Goal: Information Seeking & Learning: Learn about a topic

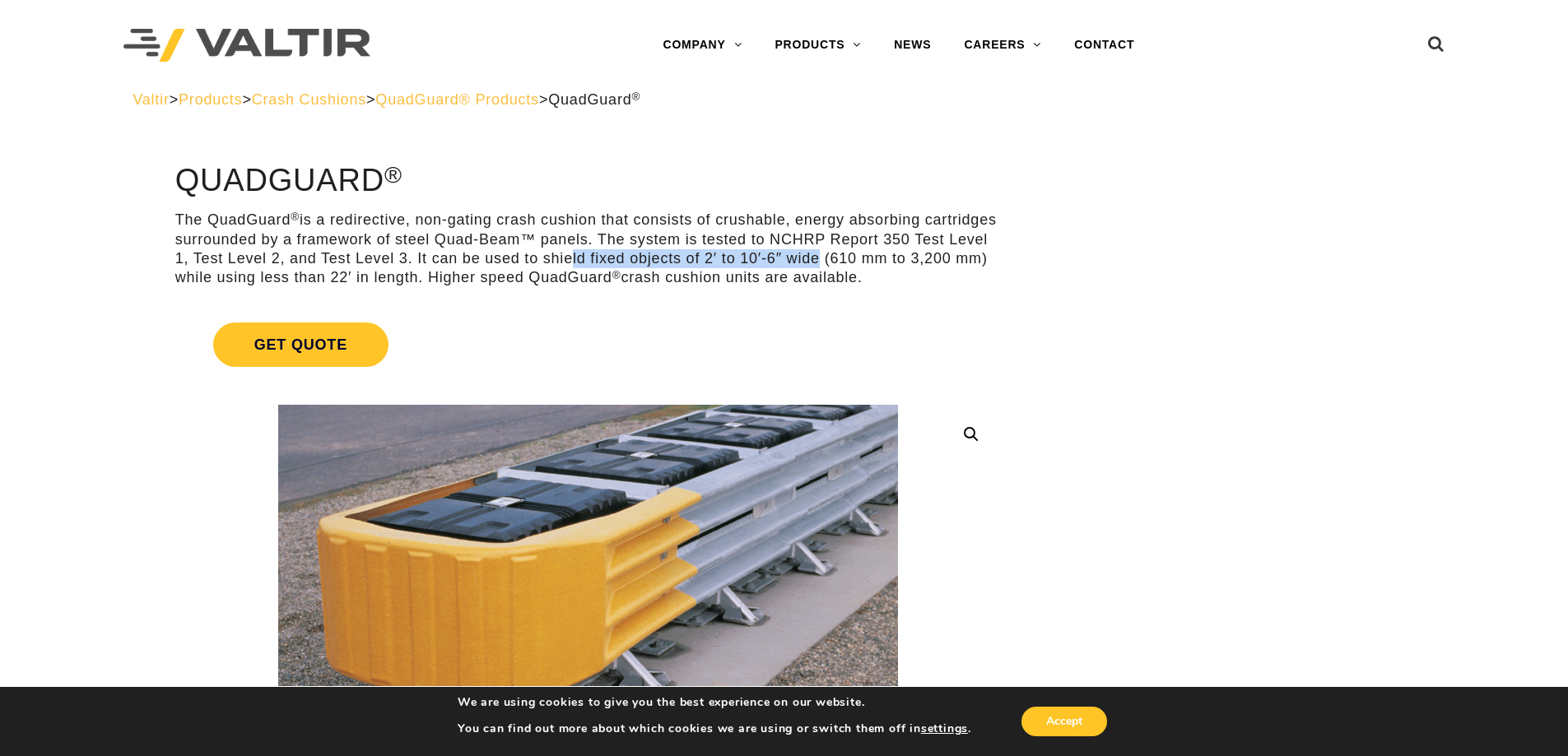
drag, startPoint x: 643, startPoint y: 258, endPoint x: 892, endPoint y: 257, distance: 249.0
click at [892, 257] on p "The QuadGuard ® is a redirective, non-gating crash cushion that consists of cru…" at bounding box center [588, 249] width 825 height 77
drag, startPoint x: 288, startPoint y: 258, endPoint x: 491, endPoint y: 258, distance: 203.0
click at [491, 258] on p "The QuadGuard ® is a redirective, non-gating crash cushion that consists of cru…" at bounding box center [588, 249] width 825 height 77
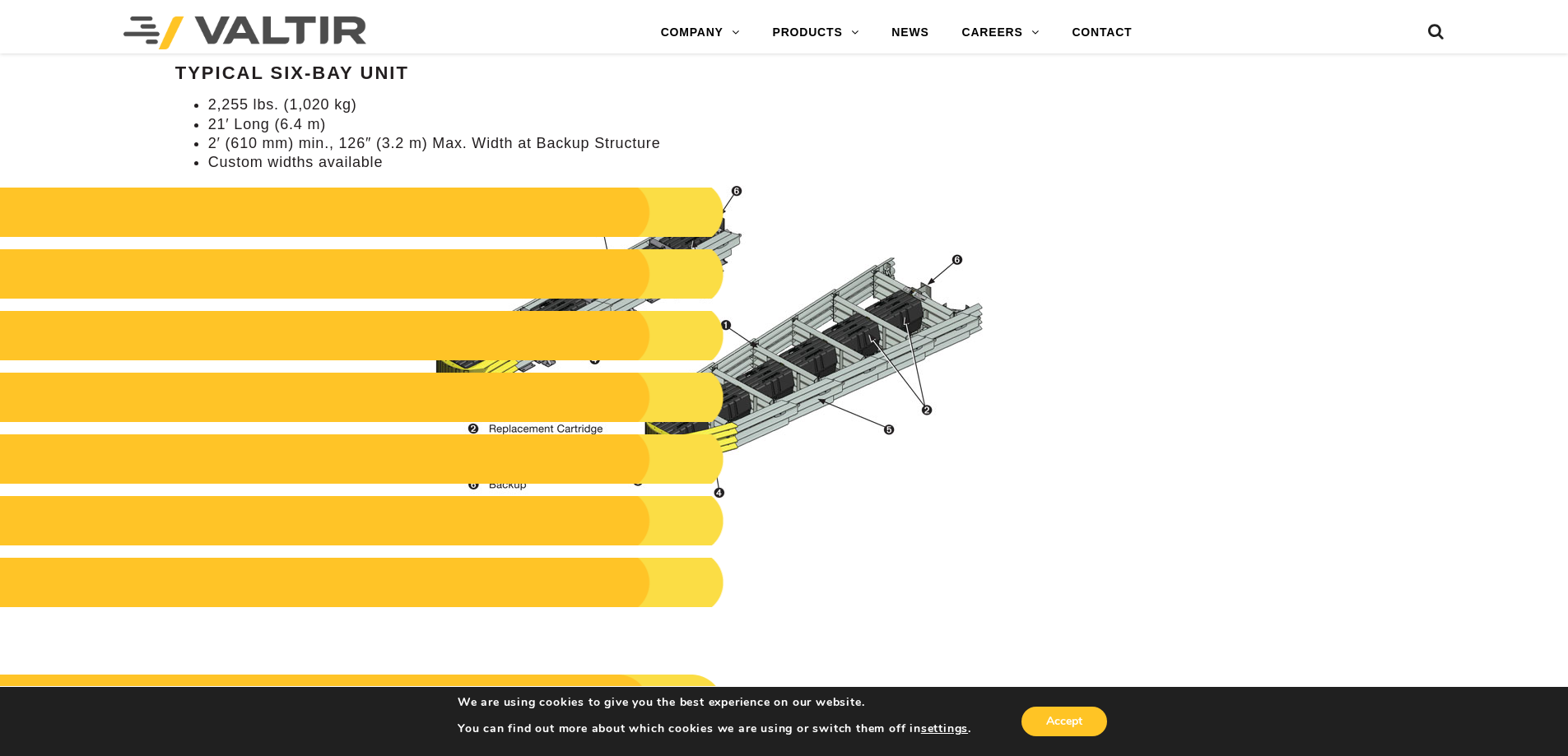
scroll to position [1728, 0]
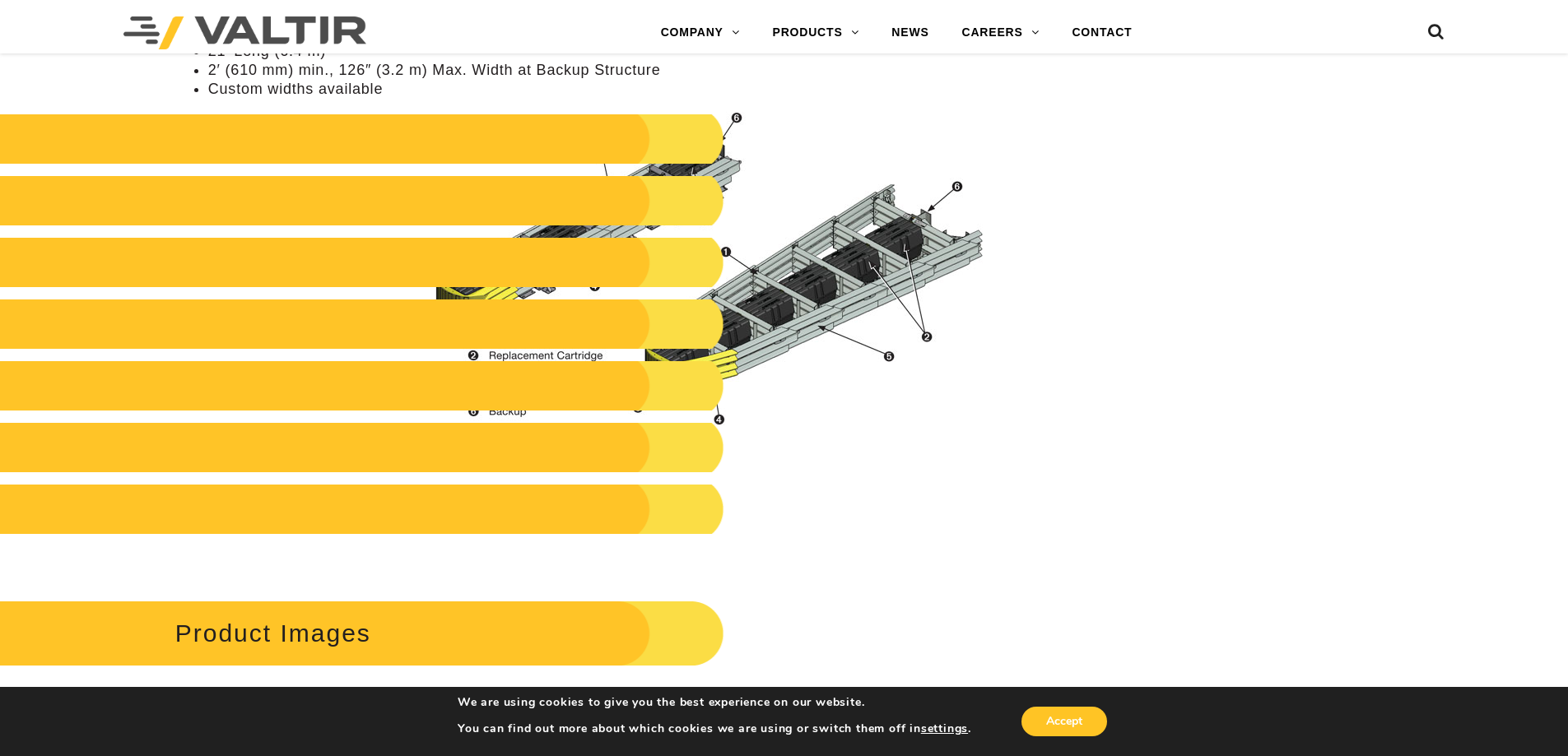
click at [318, 639] on h2 "Product Images" at bounding box center [331, 632] width 784 height 76
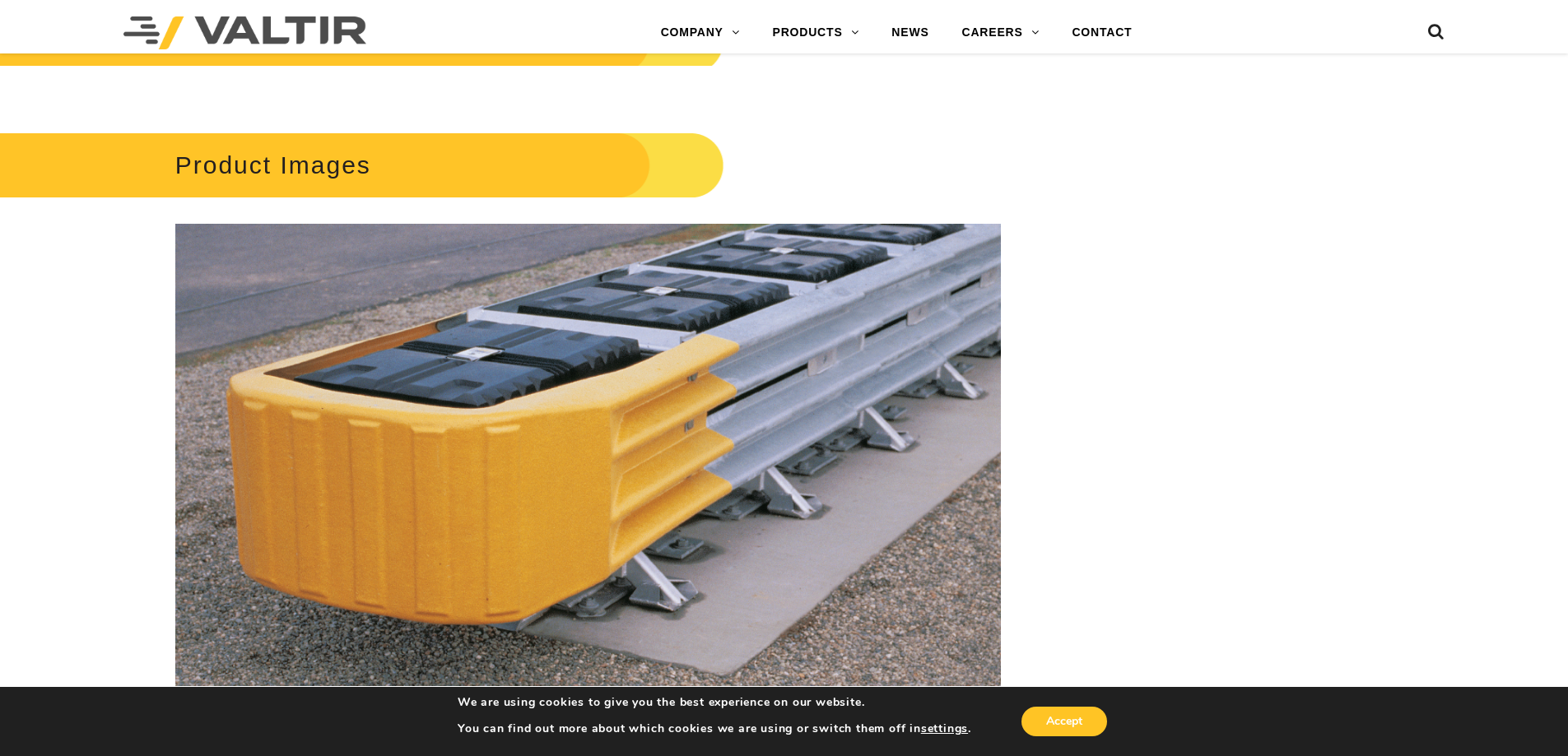
scroll to position [2058, 0]
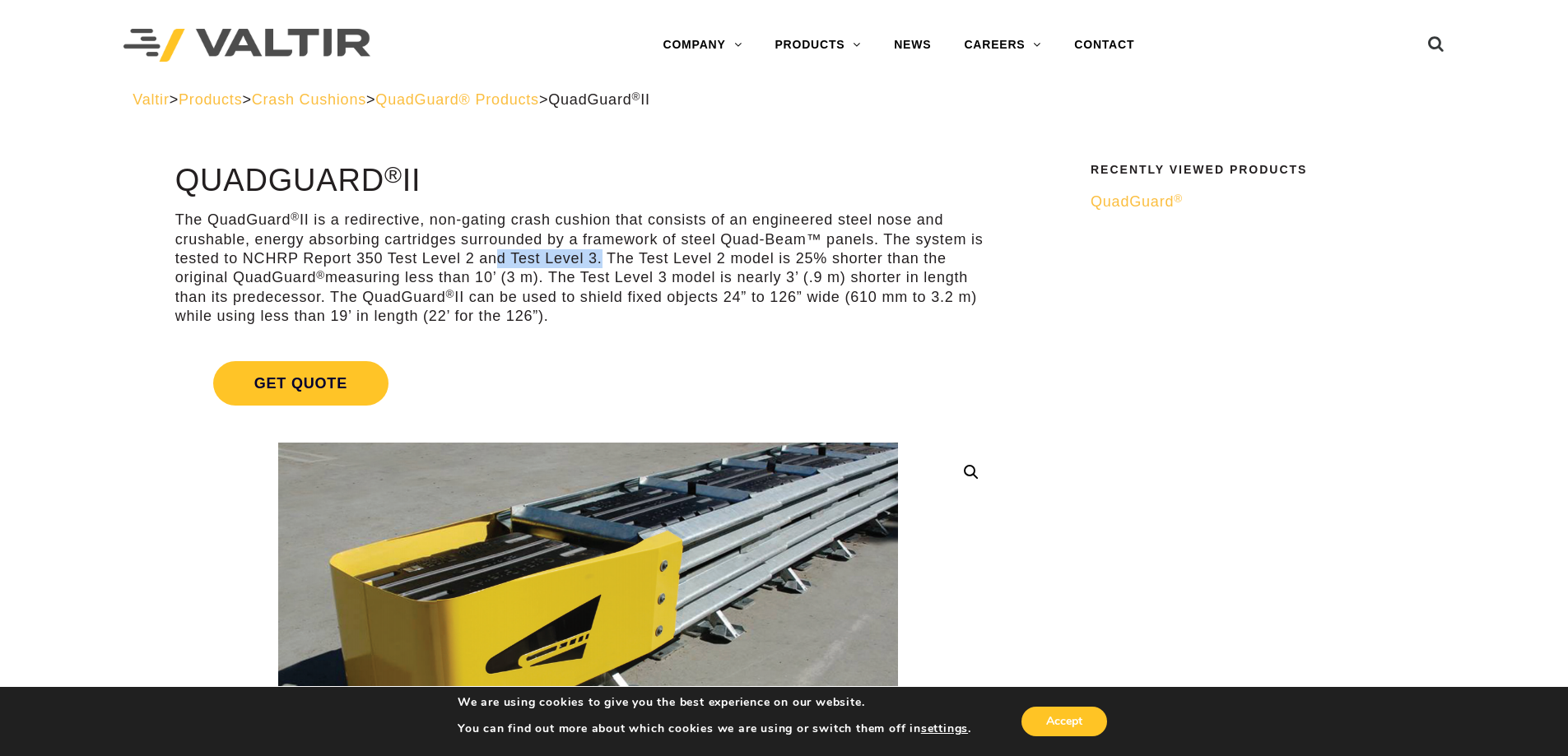
drag, startPoint x: 492, startPoint y: 258, endPoint x: 595, endPoint y: 258, distance: 103.0
click at [595, 258] on p "The QuadGuard ® II is a redirective, non-gating crash cushion that consists of …" at bounding box center [588, 268] width 825 height 116
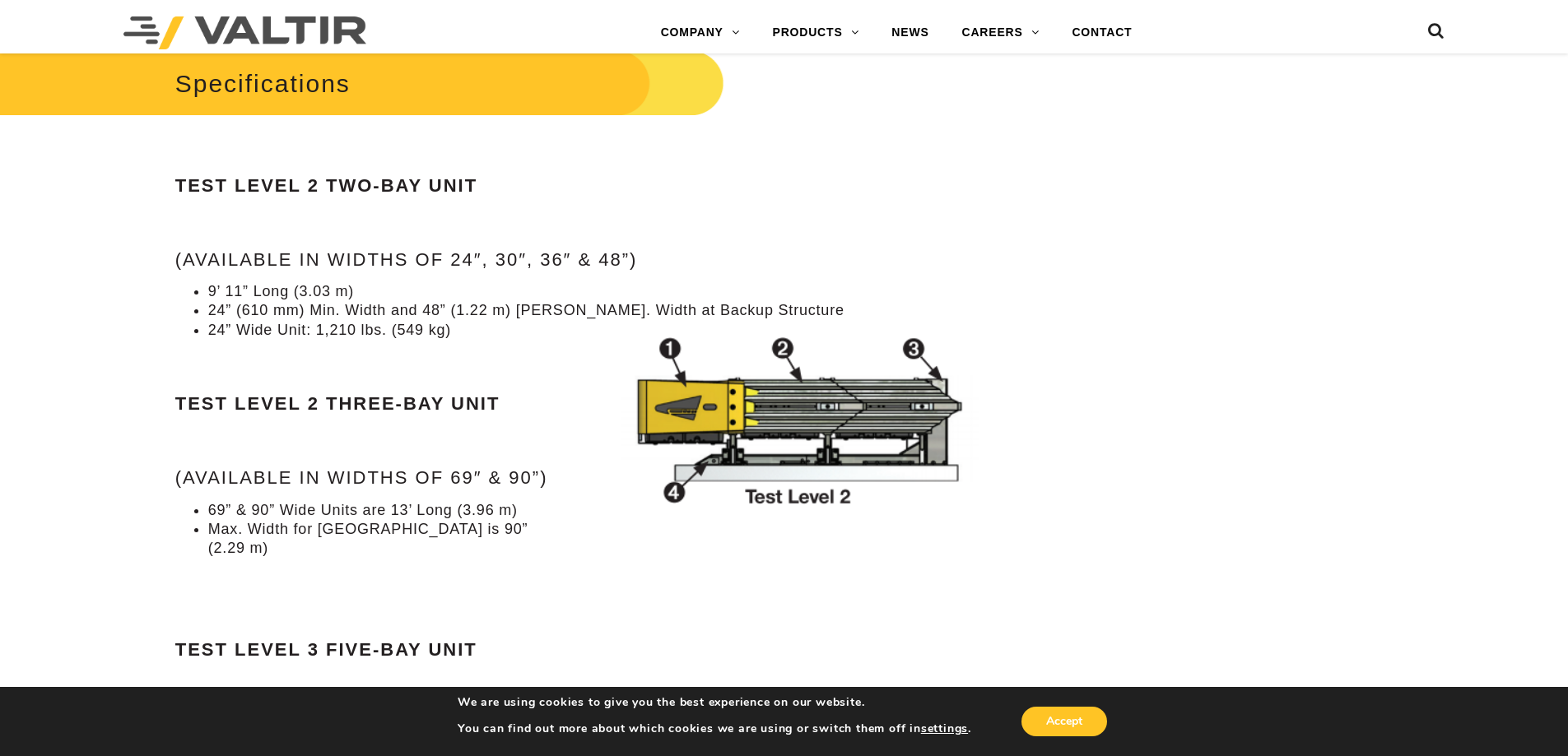
scroll to position [1646, 0]
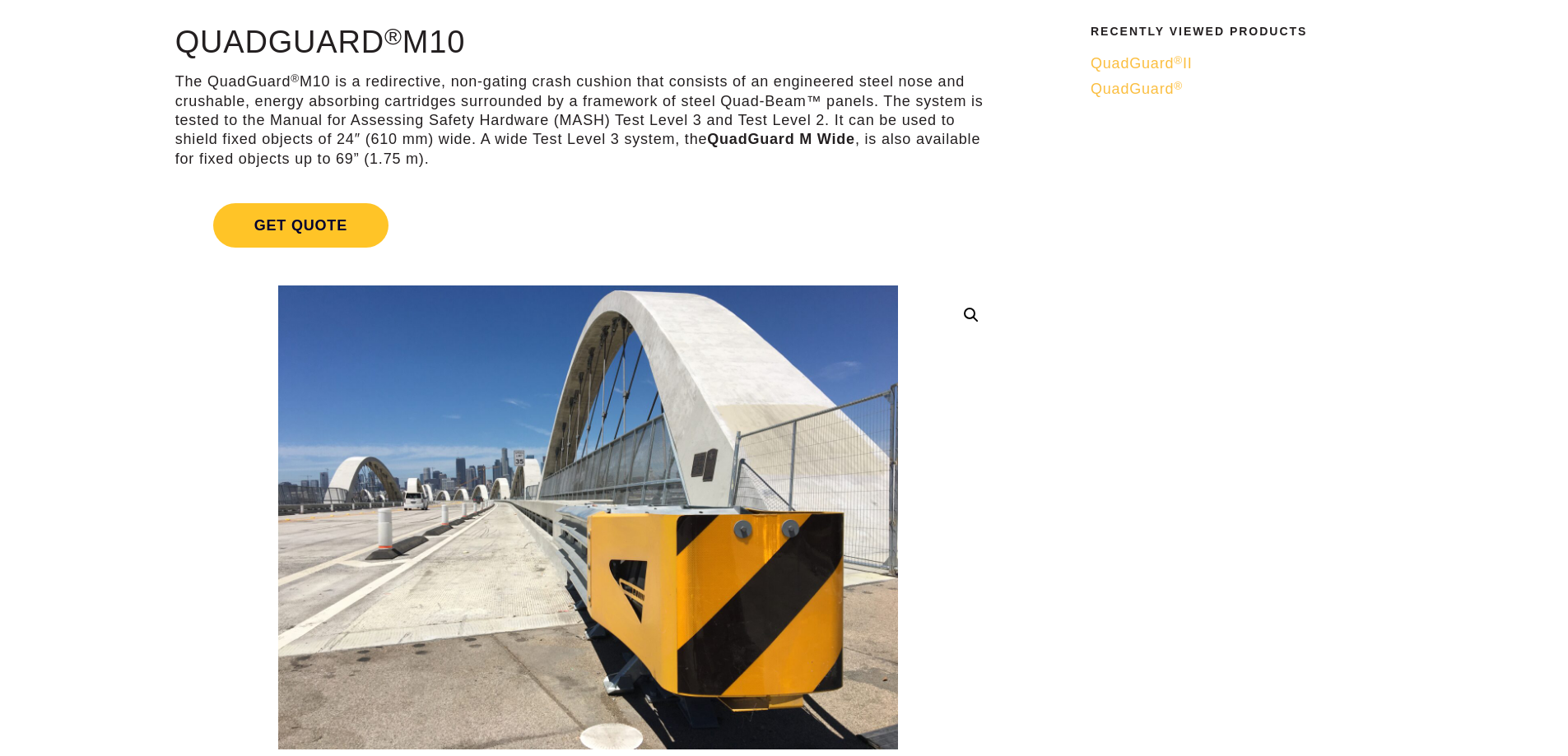
scroll to position [165, 0]
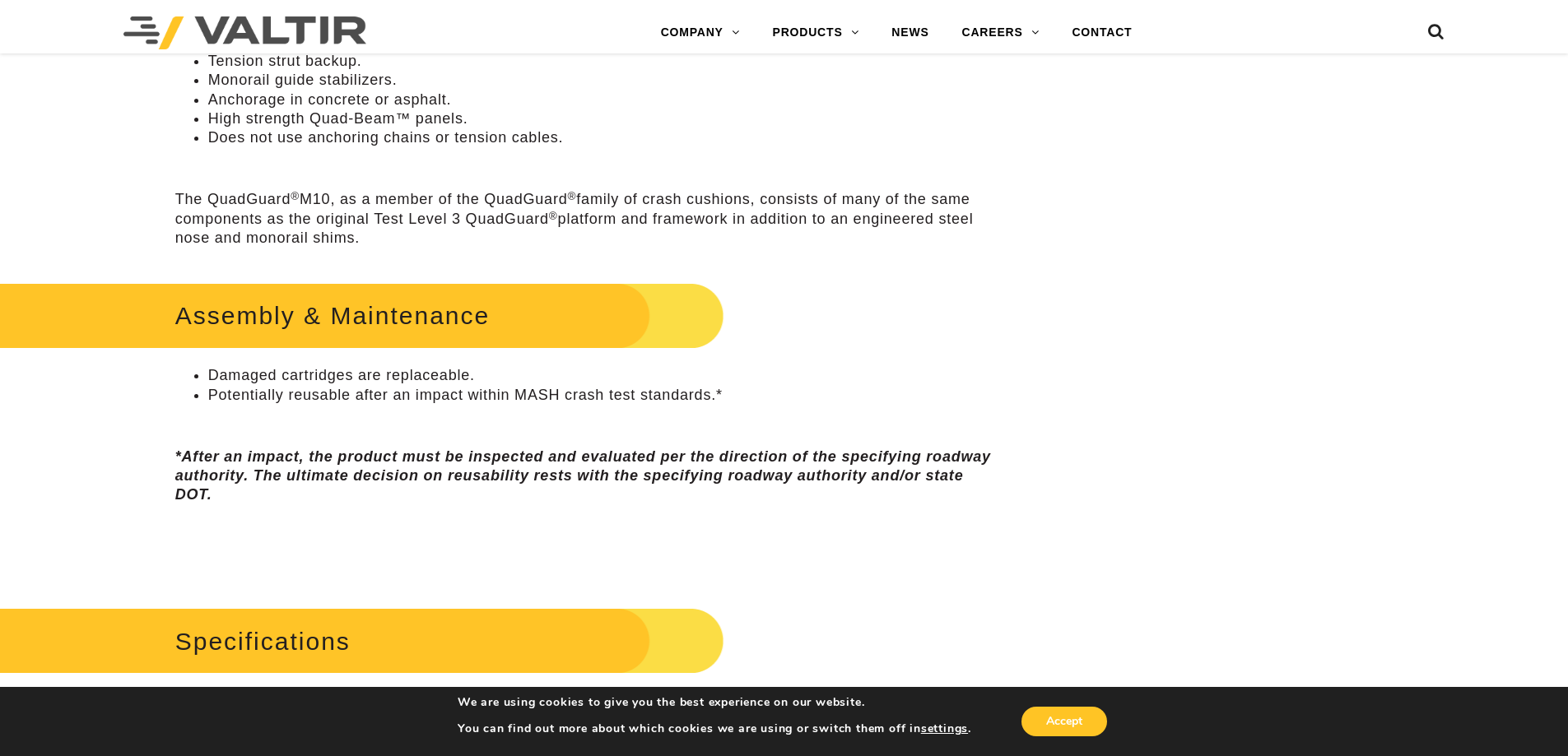
scroll to position [987, 0]
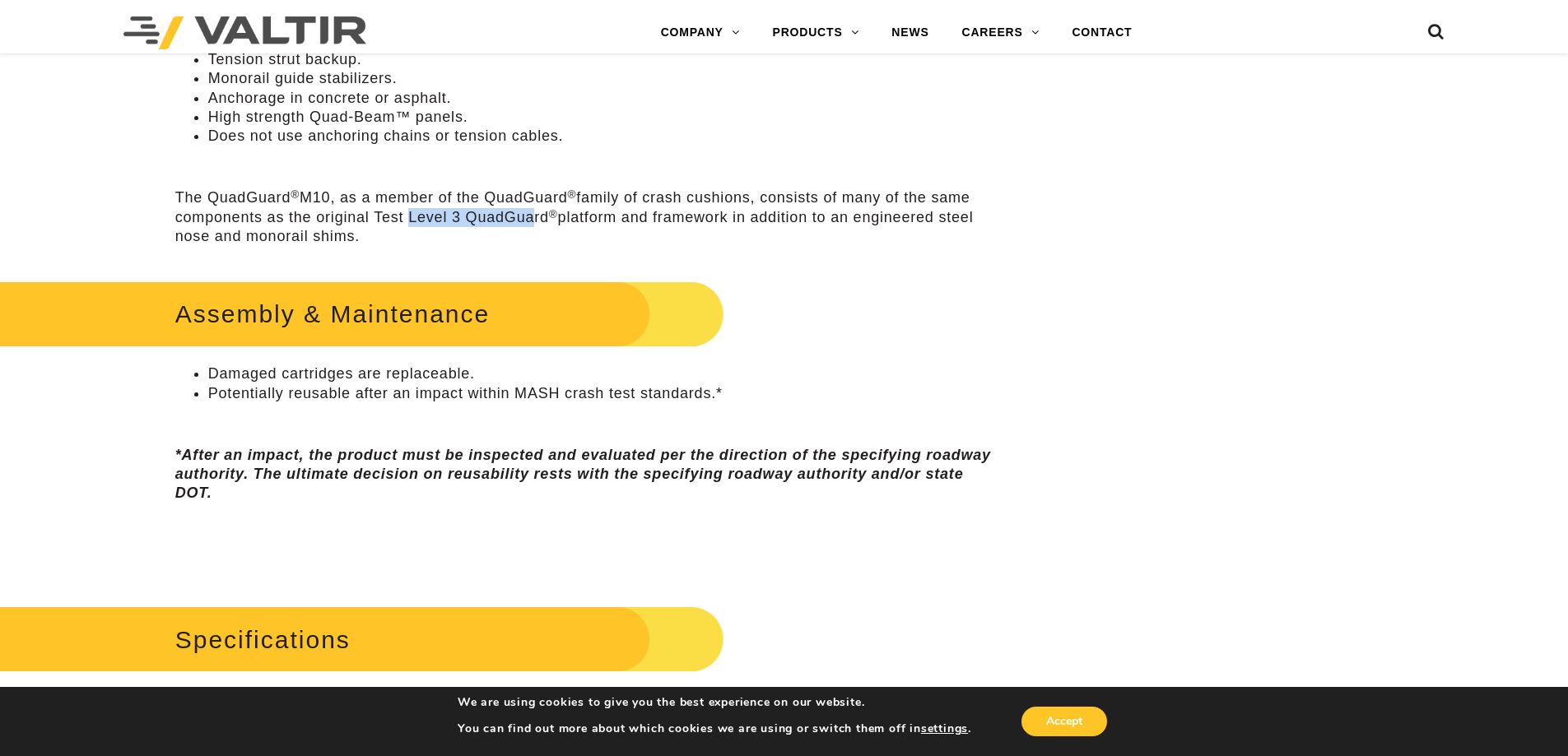
drag, startPoint x: 403, startPoint y: 219, endPoint x: 551, endPoint y: 227, distance: 148.2
click at [528, 211] on p "The QuadGuard ® M10, as a member of the QuadGuard ® family of crash cushions, c…" at bounding box center [588, 217] width 825 height 58
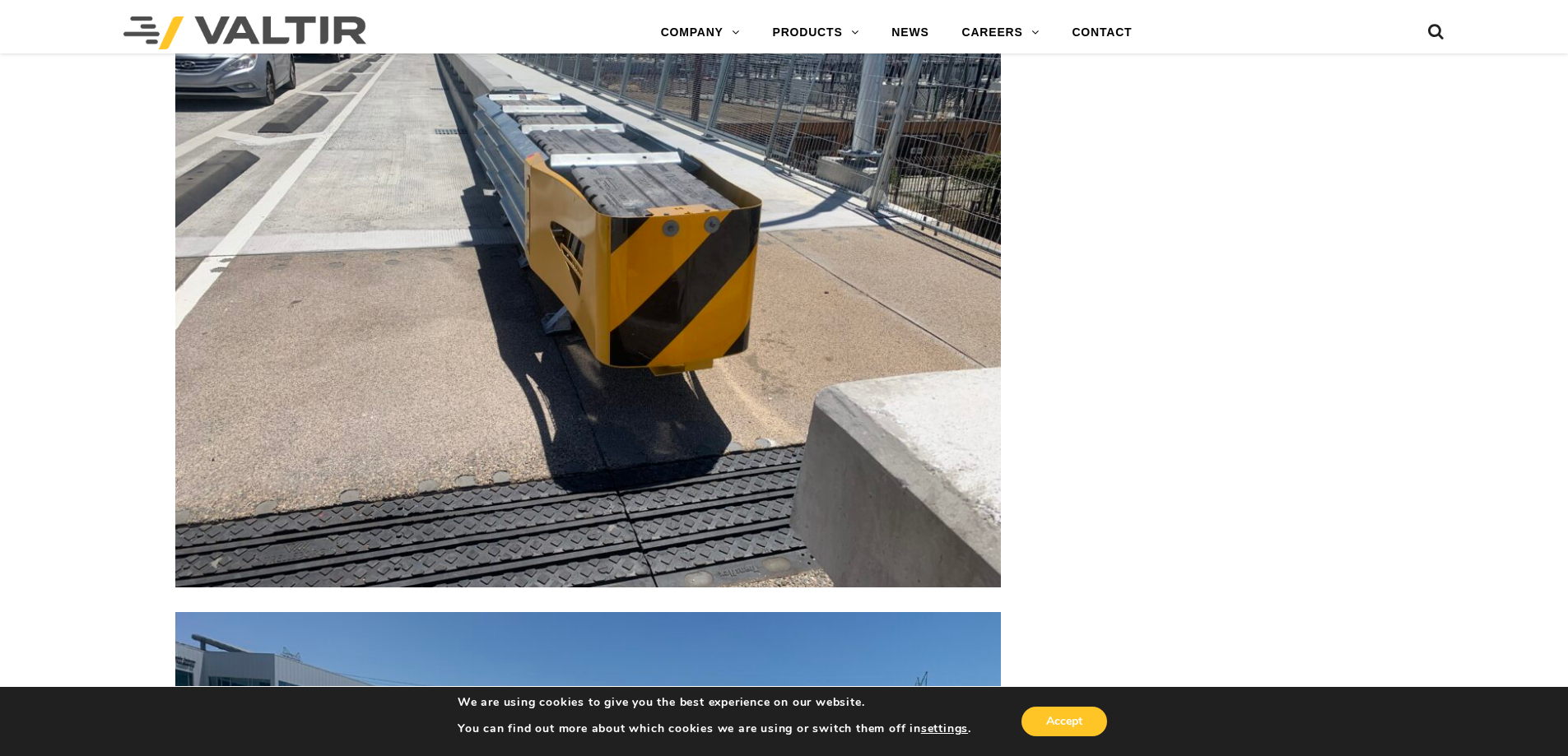
scroll to position [4362, 0]
